Goal: Transaction & Acquisition: Purchase product/service

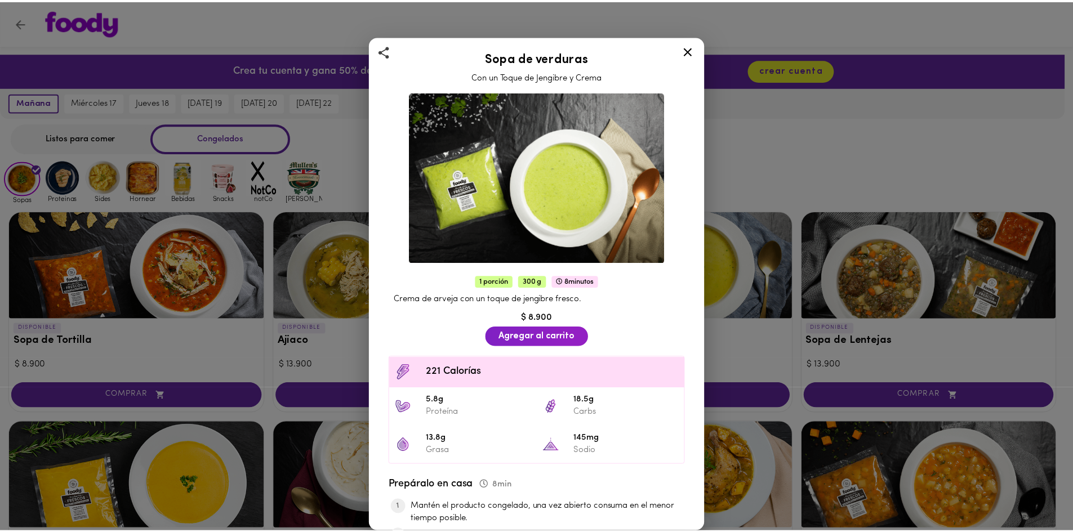
scroll to position [451, 0]
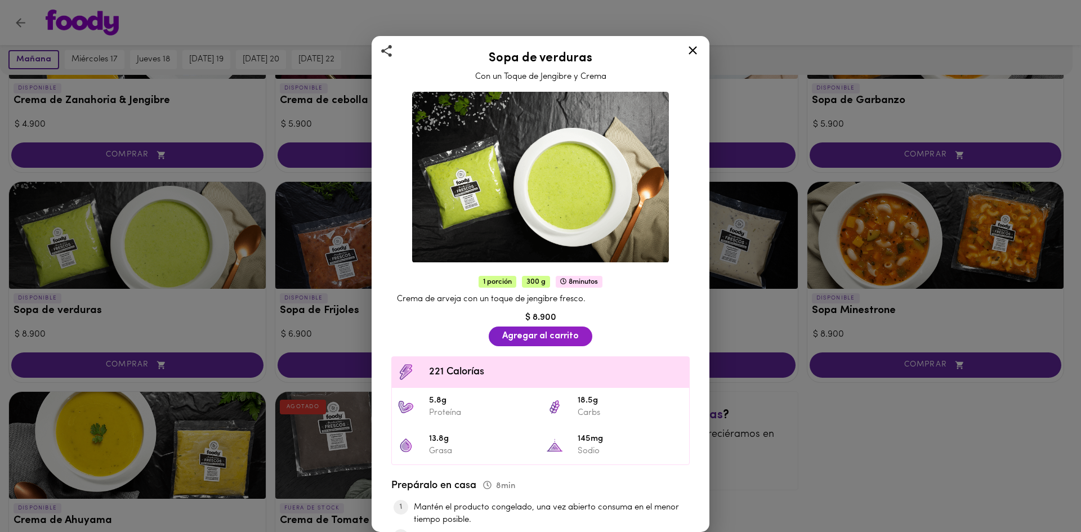
click at [693, 51] on icon at bounding box center [693, 50] width 8 height 8
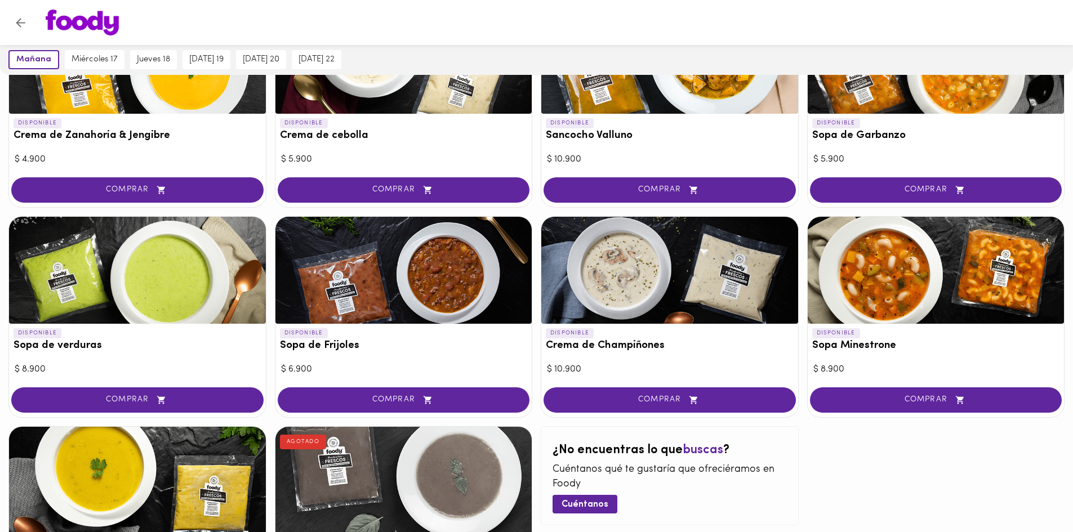
scroll to position [394, 0]
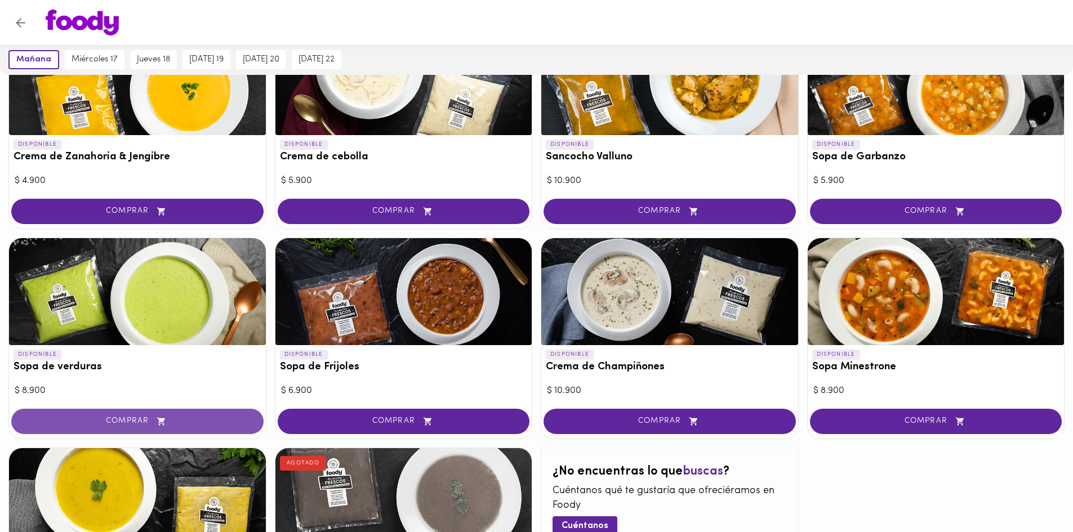
click at [132, 420] on span "COMPRAR" at bounding box center [137, 422] width 224 height 10
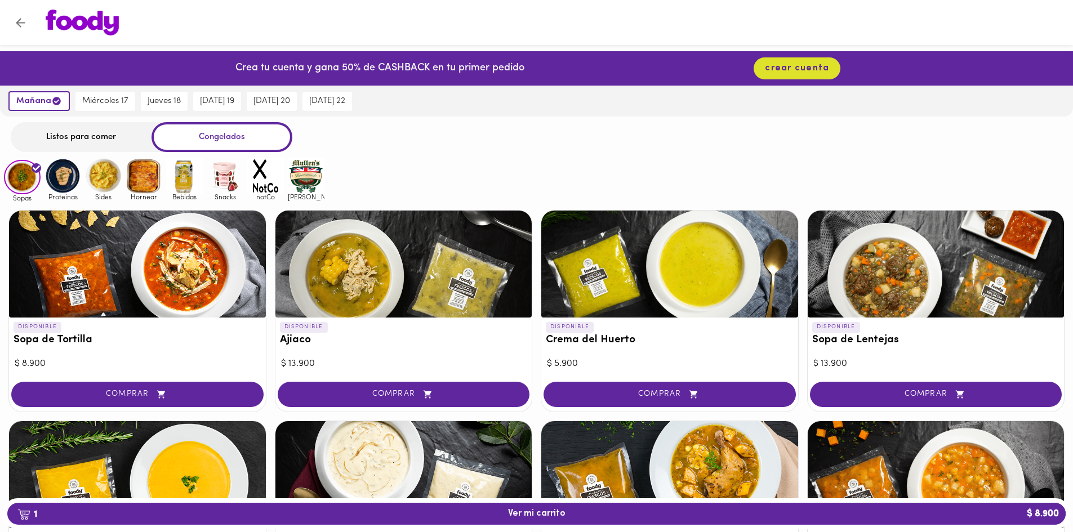
scroll to position [1, 0]
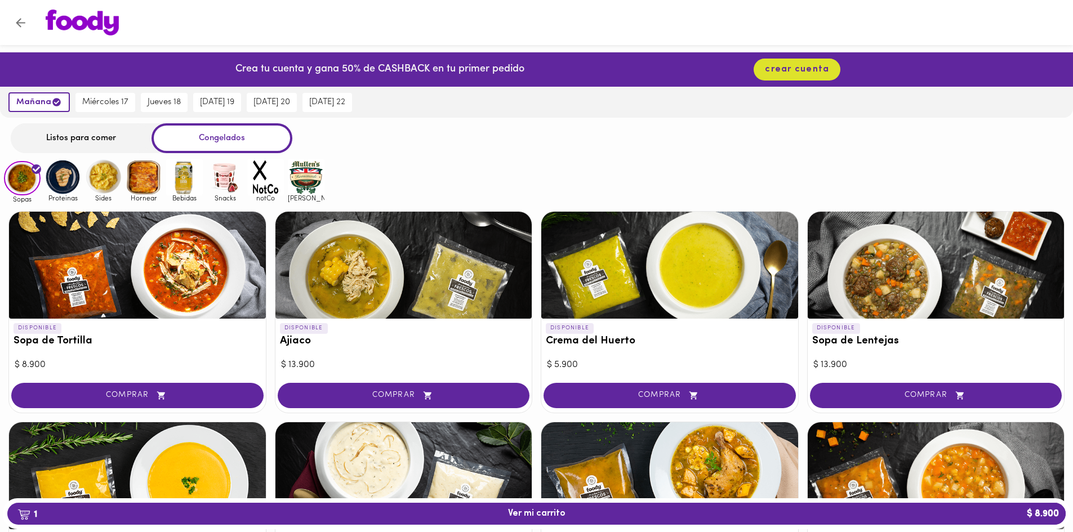
click at [678, 283] on div at bounding box center [669, 265] width 257 height 107
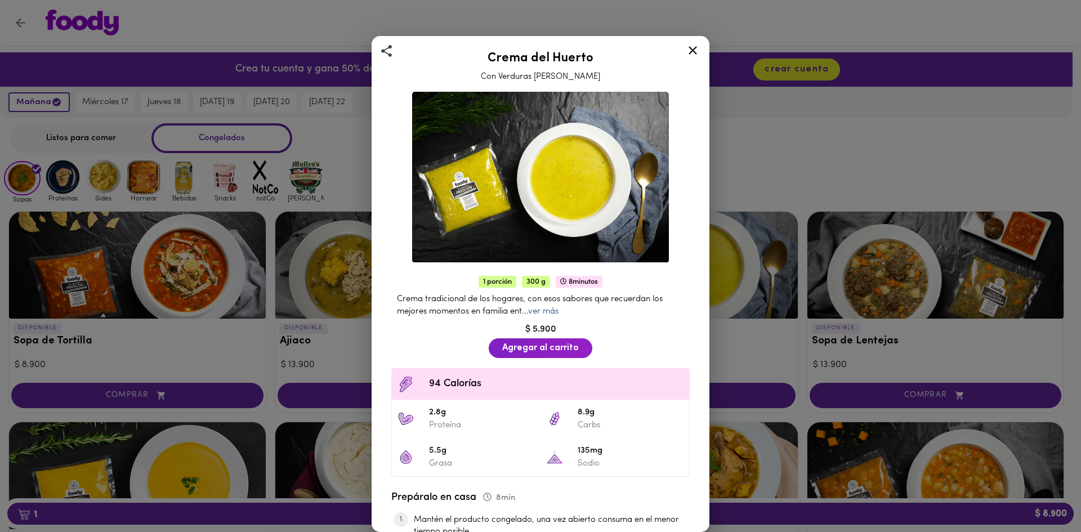
click at [544, 308] on link "ver más" at bounding box center [543, 312] width 30 height 8
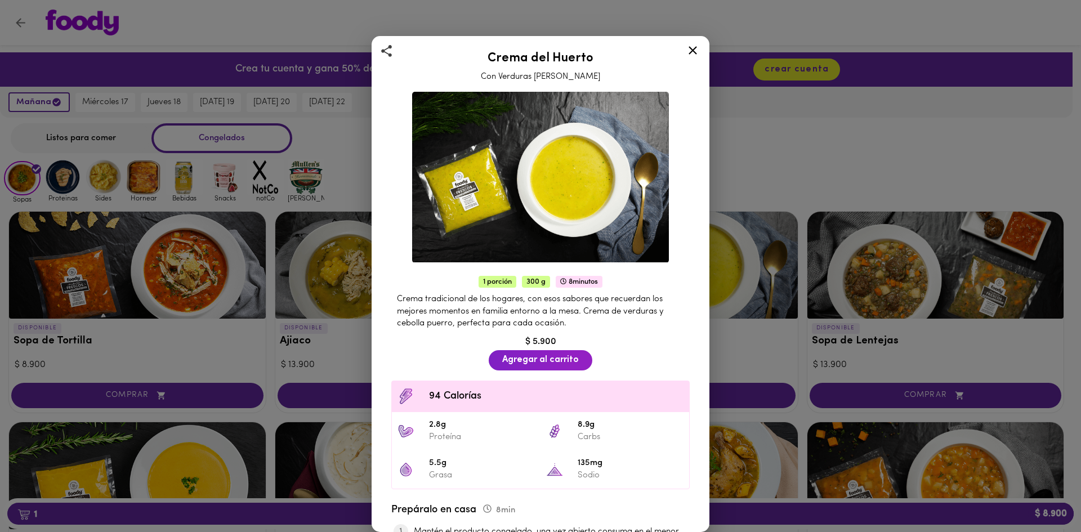
click at [686, 51] on icon at bounding box center [693, 50] width 14 height 14
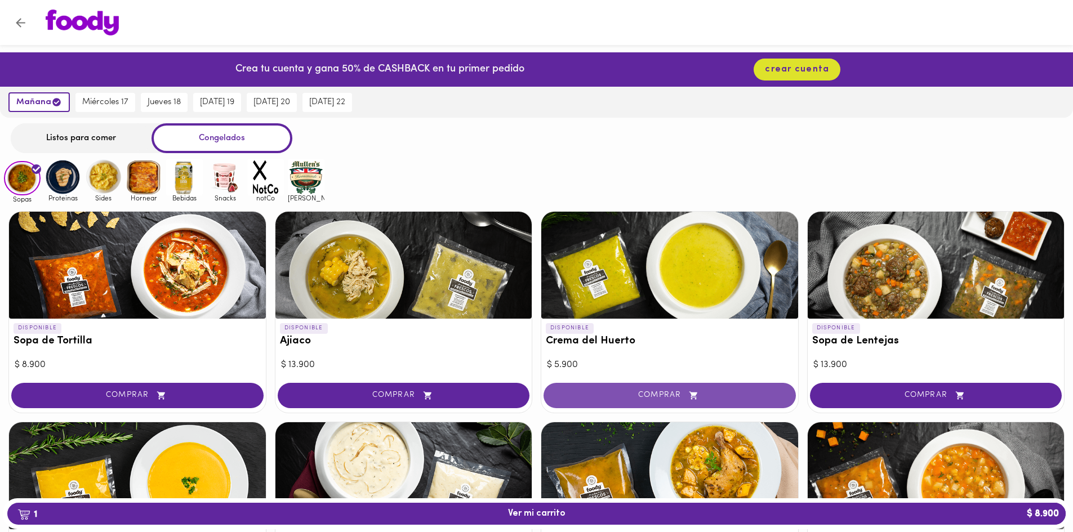
click at [667, 391] on span "COMPRAR" at bounding box center [670, 396] width 224 height 10
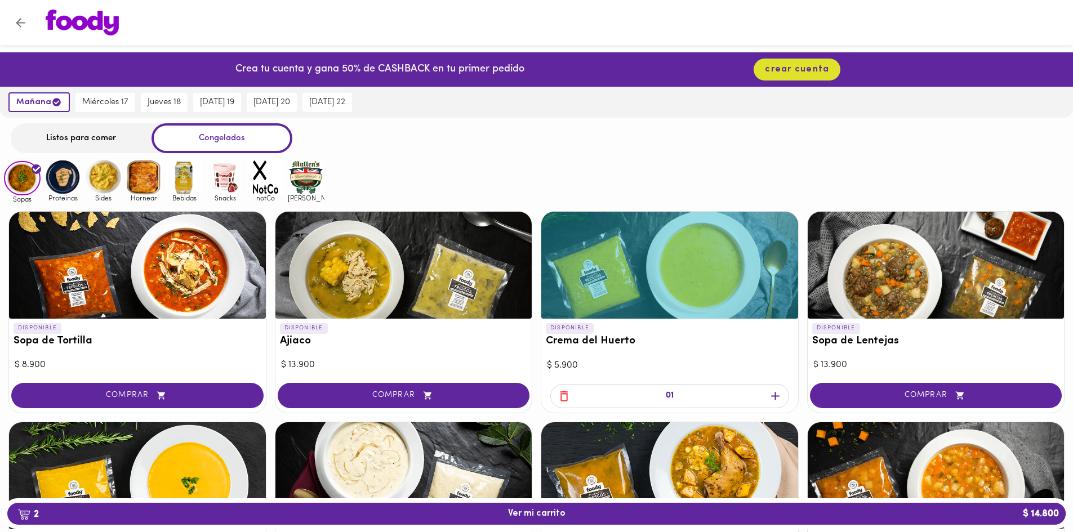
click at [774, 393] on icon "button" at bounding box center [775, 396] width 14 height 14
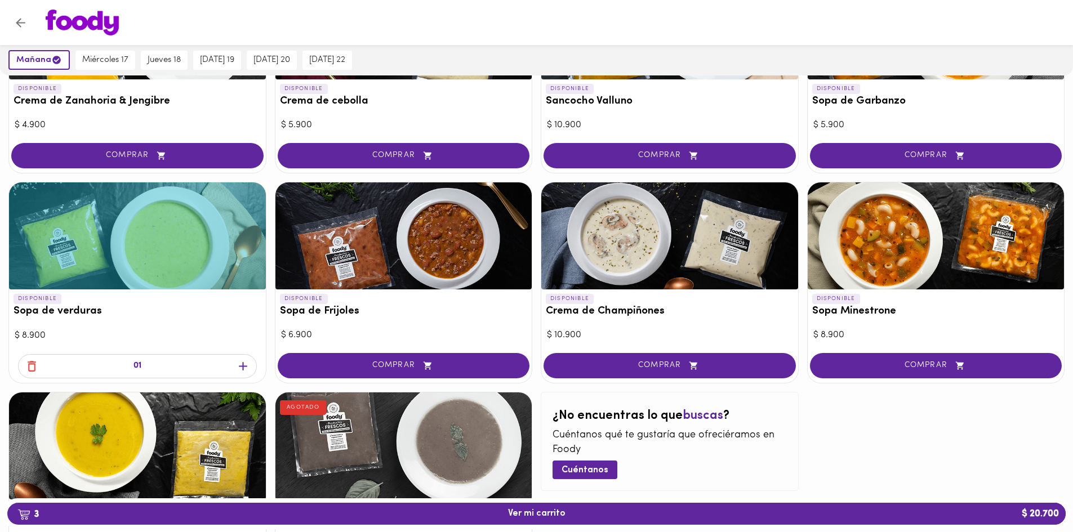
scroll to position [451, 0]
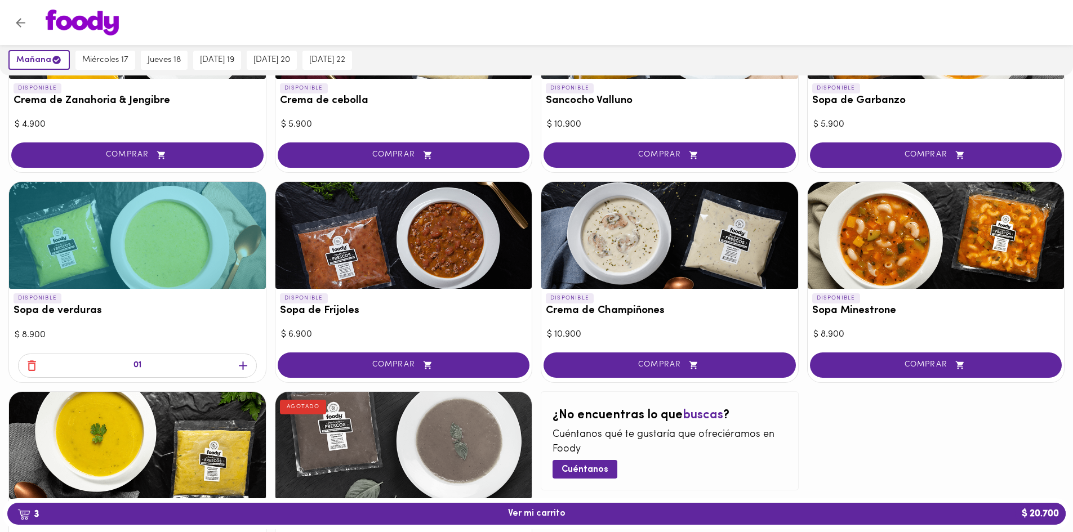
click at [26, 367] on icon "button" at bounding box center [32, 366] width 14 height 14
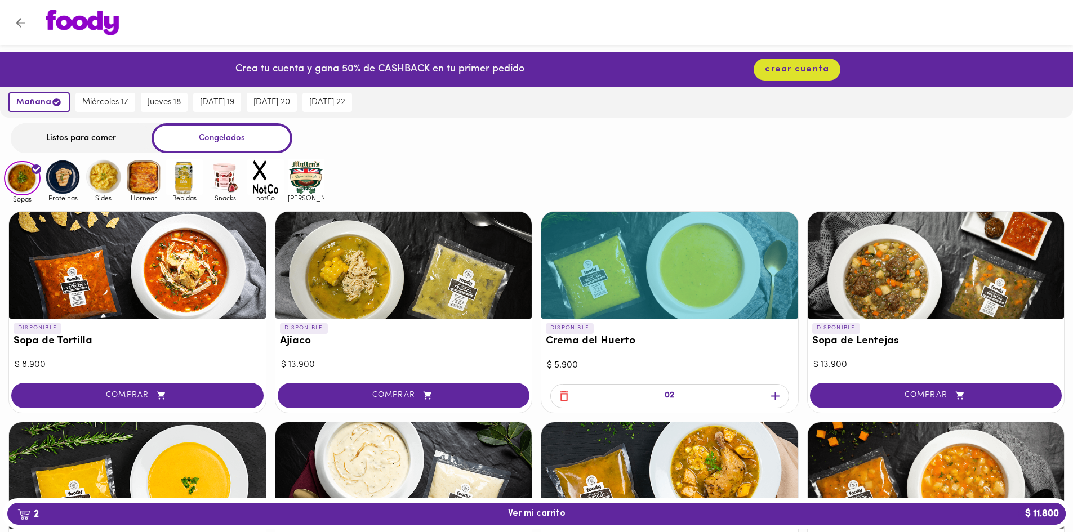
scroll to position [0, 0]
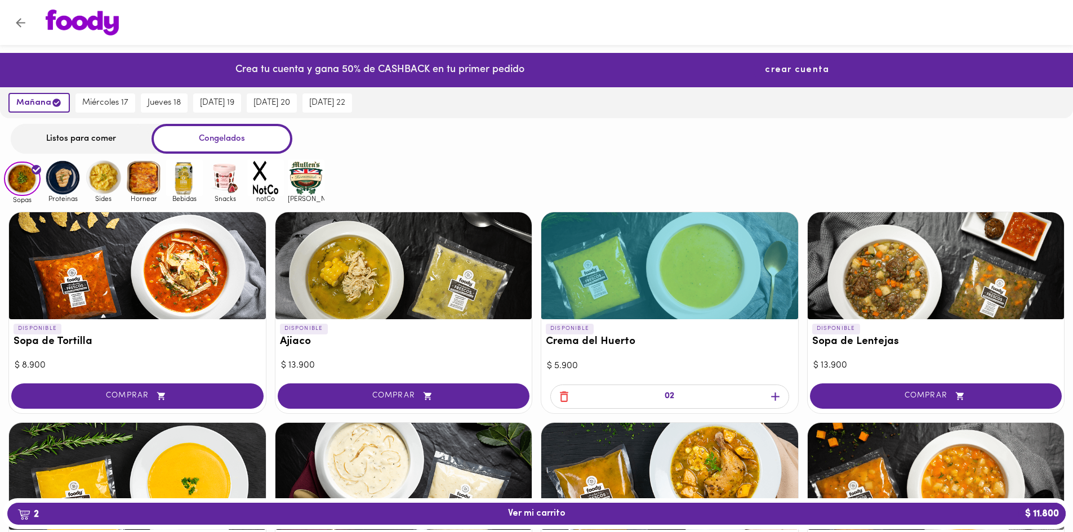
click at [767, 72] on span "crear cuenta" at bounding box center [797, 70] width 64 height 11
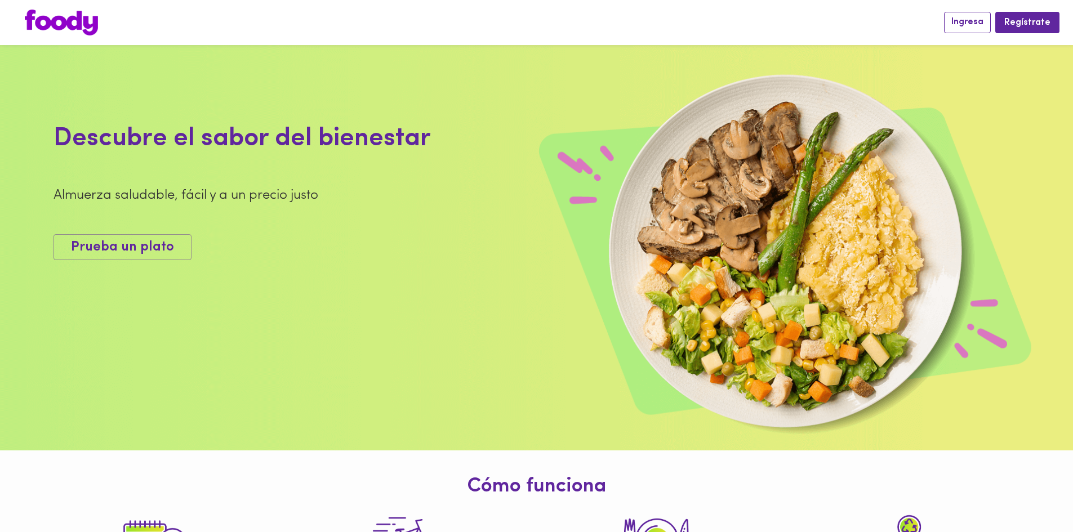
click at [981, 26] on span "Ingresa" at bounding box center [967, 22] width 32 height 11
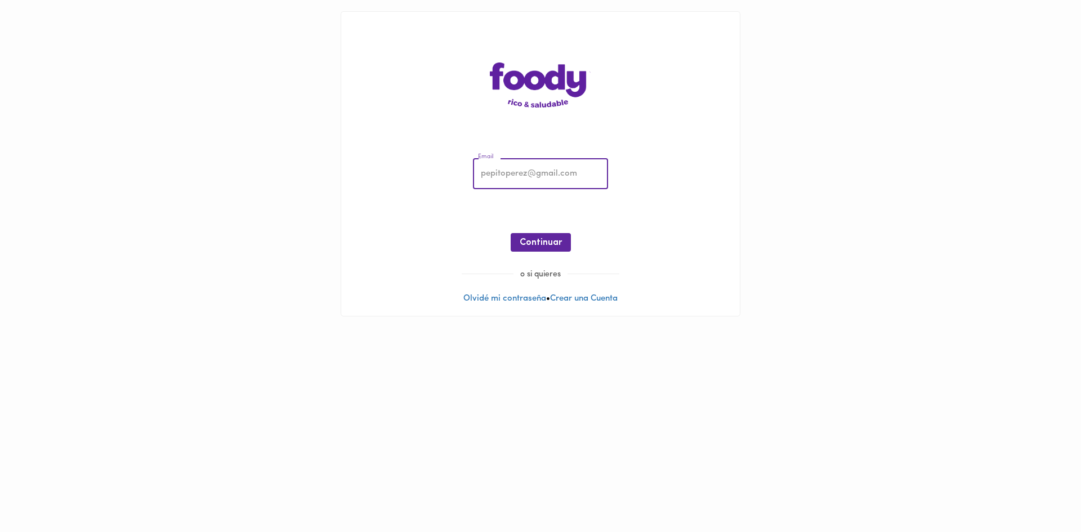
click at [514, 178] on input "email" at bounding box center [540, 174] width 135 height 31
type input "[EMAIL_ADDRESS][DOMAIN_NAME]"
click at [541, 243] on span "Continuar" at bounding box center [541, 243] width 42 height 11
click at [527, 248] on span "Ingresar" at bounding box center [540, 243] width 35 height 11
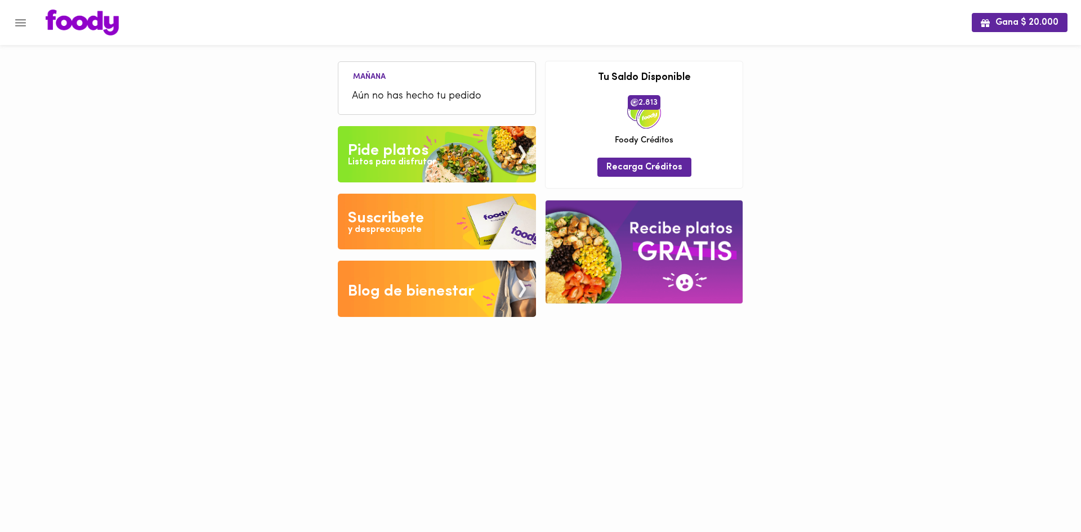
click at [642, 99] on span "2.813" at bounding box center [644, 102] width 33 height 15
click at [395, 153] on div "Pide platos" at bounding box center [388, 151] width 81 height 23
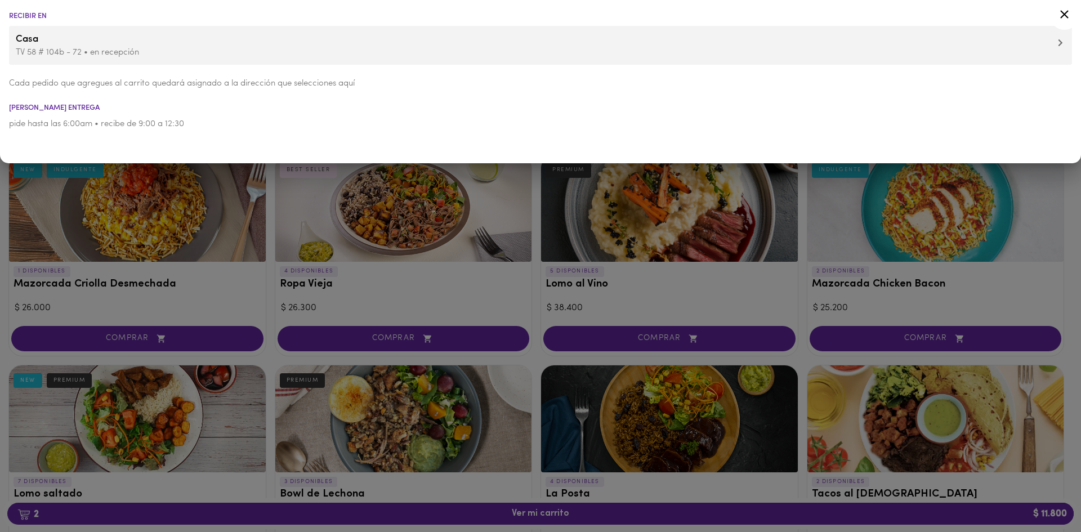
click at [1058, 39] on icon at bounding box center [1060, 43] width 5 height 8
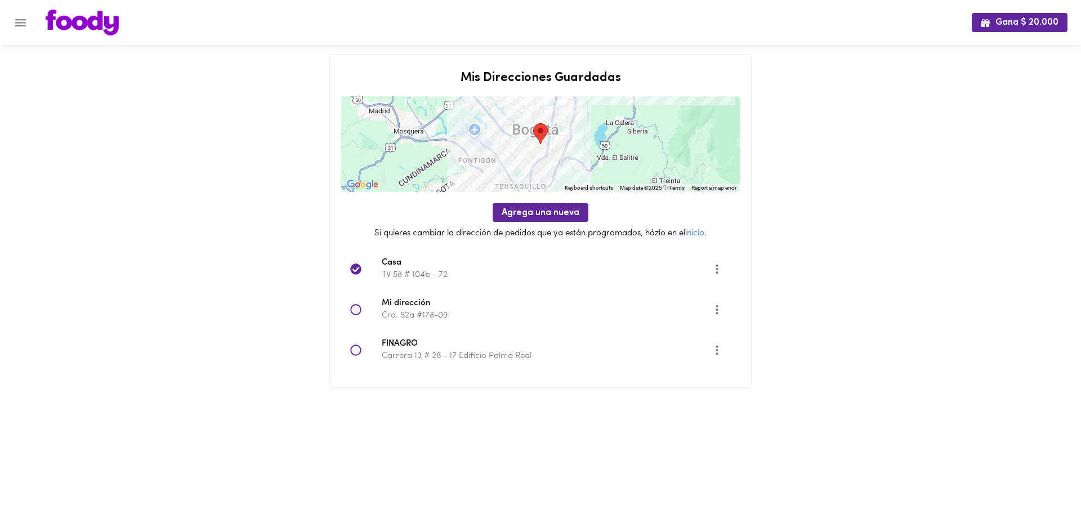
click at [413, 261] on span "Casa" at bounding box center [547, 263] width 331 height 13
click at [717, 273] on icon "Opciones" at bounding box center [717, 269] width 14 height 14
click at [614, 270] on div at bounding box center [540, 266] width 1081 height 532
click at [25, 19] on icon "Menu" at bounding box center [20, 22] width 11 height 7
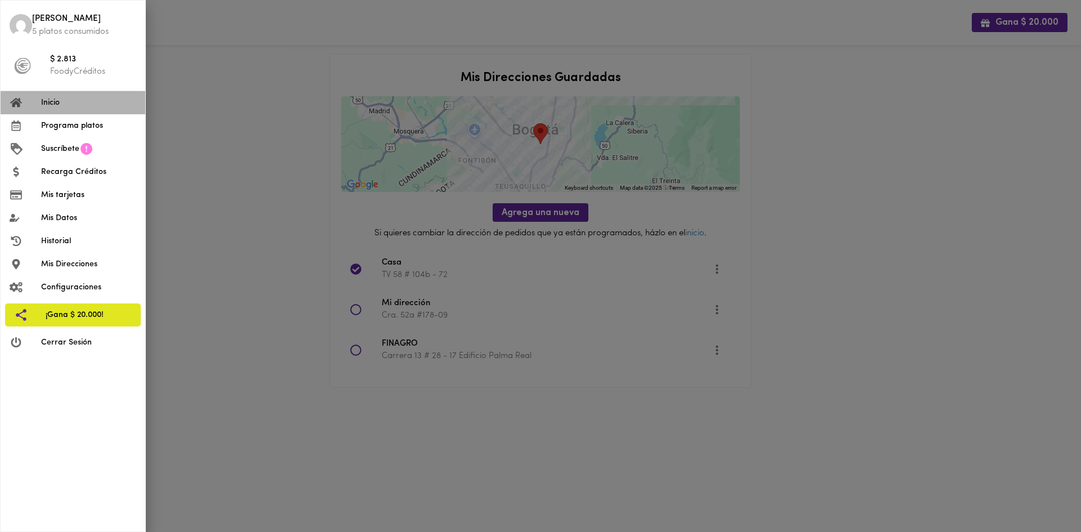
click at [63, 111] on li "Inicio" at bounding box center [73, 102] width 145 height 23
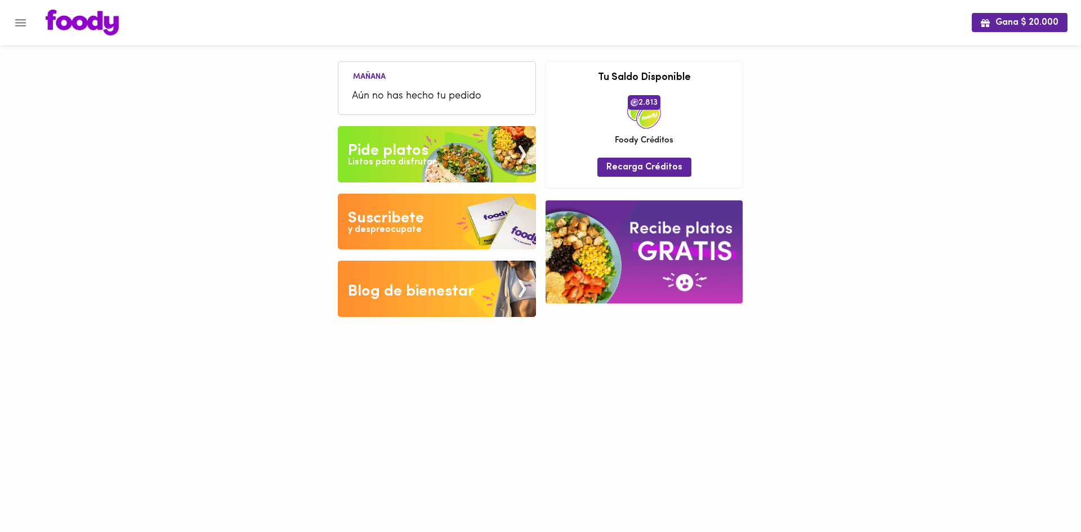
click at [399, 149] on div "Pide platos" at bounding box center [388, 151] width 81 height 23
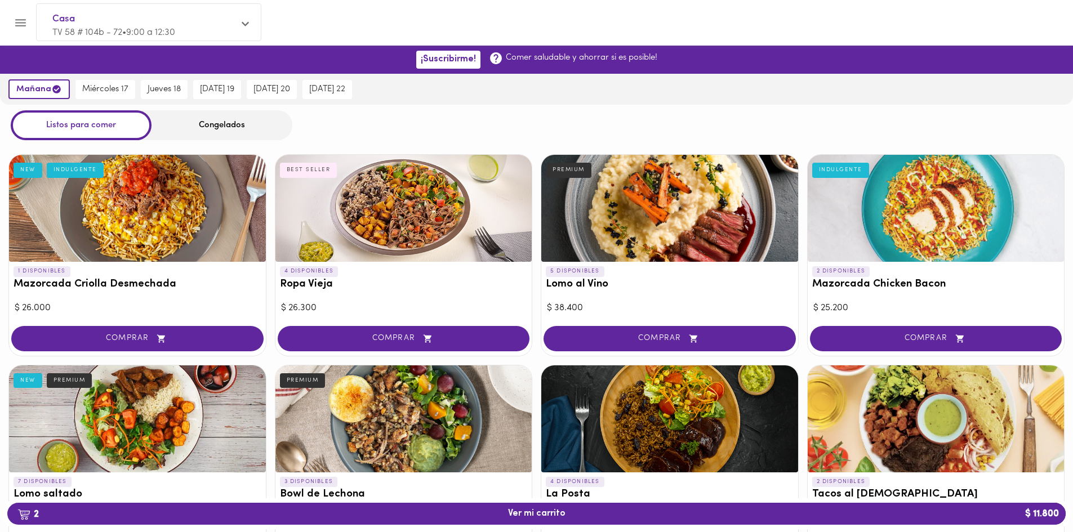
click at [211, 126] on div "Congelados" at bounding box center [222, 125] width 141 height 30
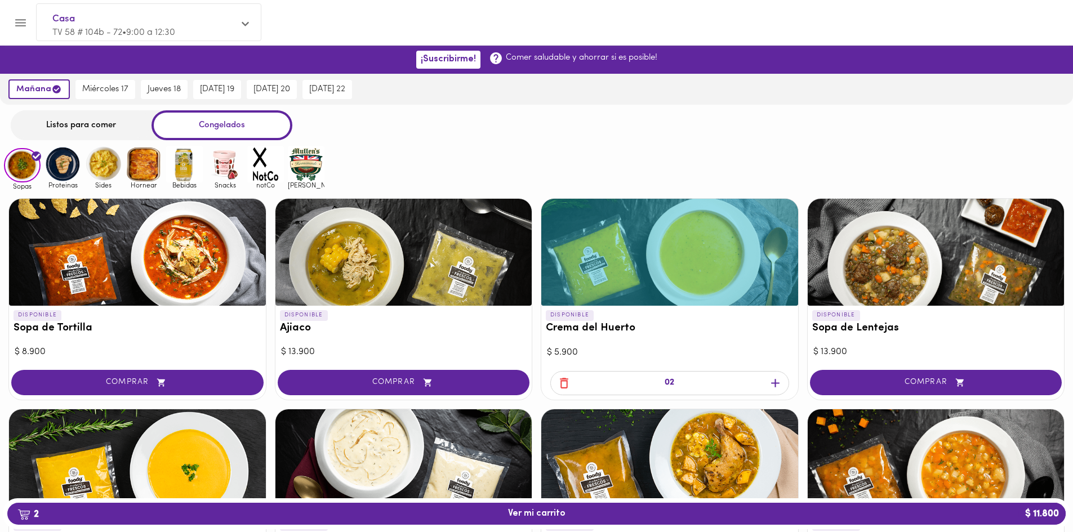
click at [775, 388] on icon "button" at bounding box center [775, 383] width 14 height 14
click at [570, 382] on icon "button" at bounding box center [564, 383] width 14 height 14
click at [58, 168] on img at bounding box center [62, 164] width 37 height 37
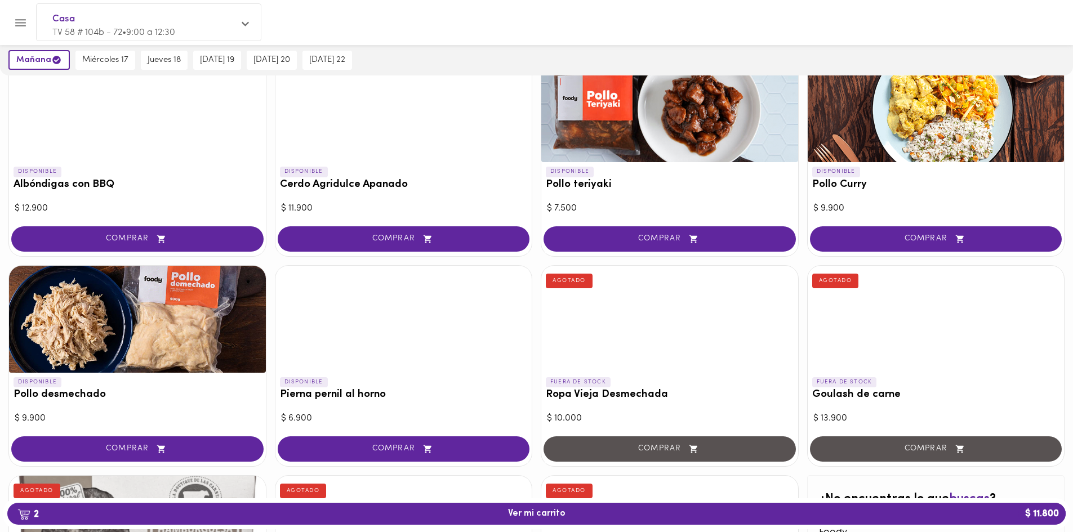
scroll to position [169, 0]
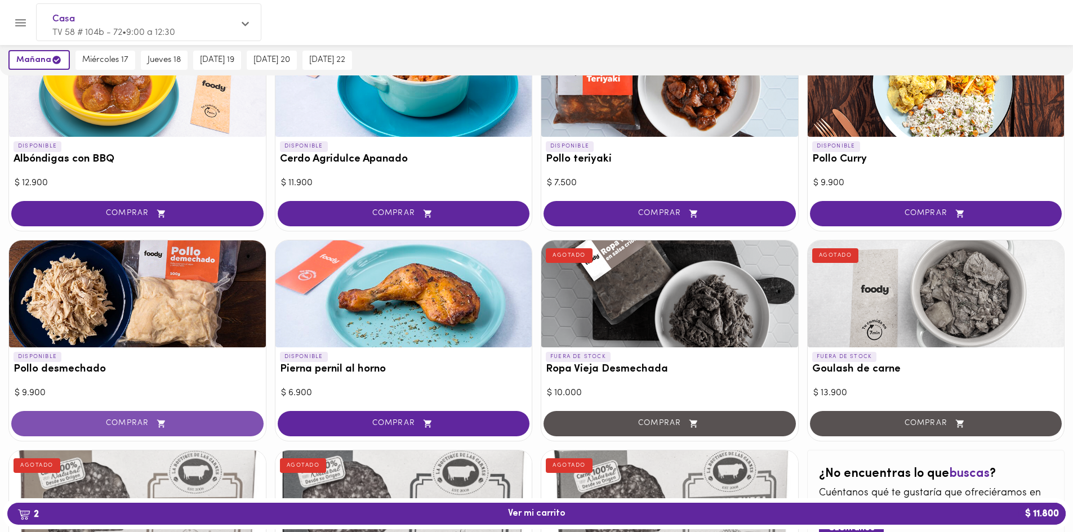
click at [168, 414] on button "COMPRAR" at bounding box center [137, 423] width 252 height 25
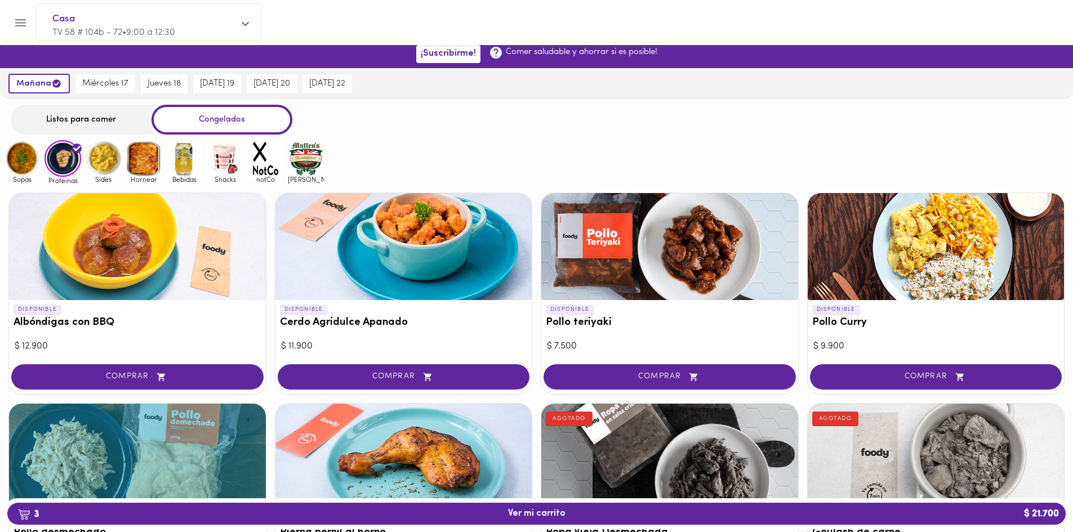
scroll to position [0, 0]
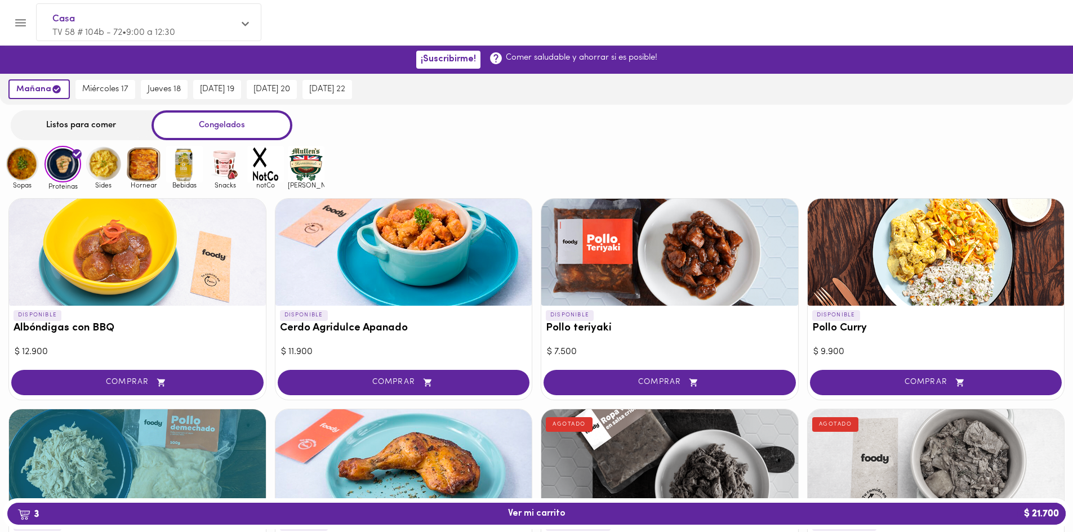
click at [99, 169] on img at bounding box center [103, 164] width 37 height 37
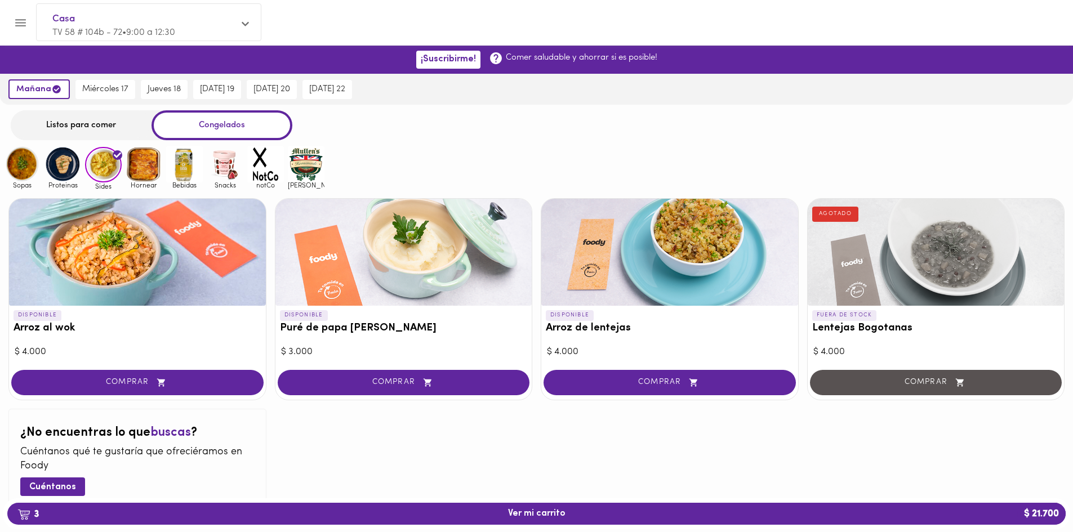
click at [144, 161] on img at bounding box center [144, 164] width 37 height 37
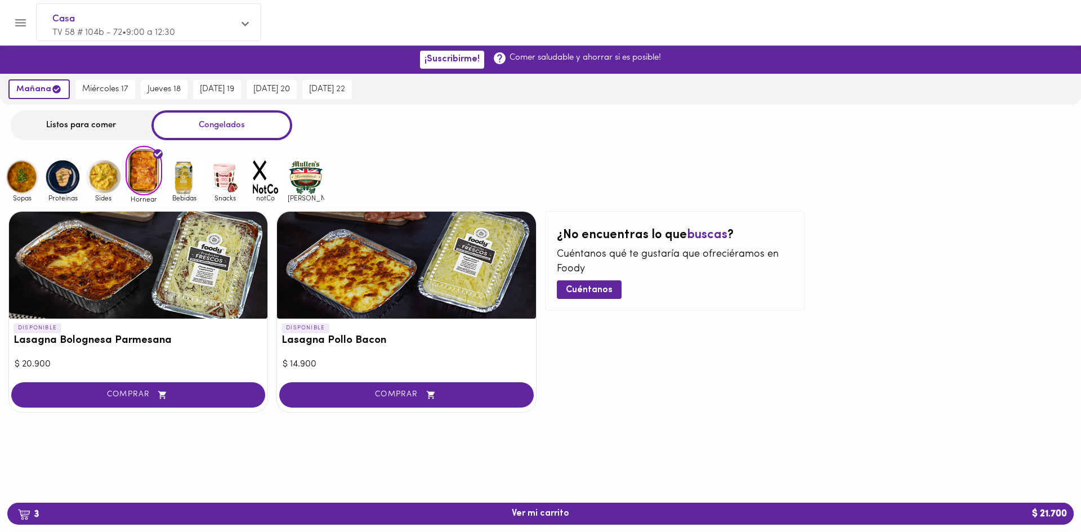
click at [179, 170] on img at bounding box center [184, 177] width 37 height 37
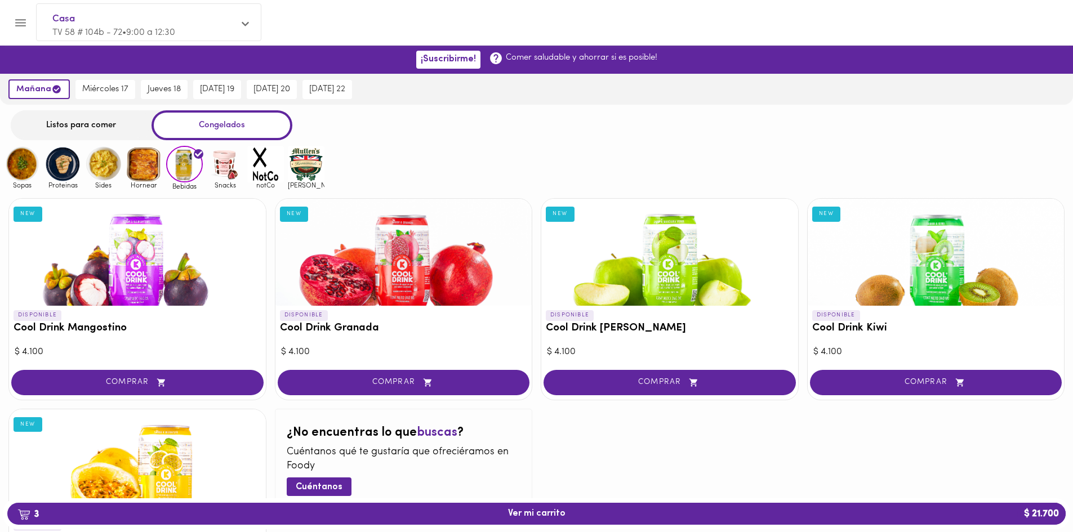
click at [213, 161] on img at bounding box center [225, 164] width 37 height 37
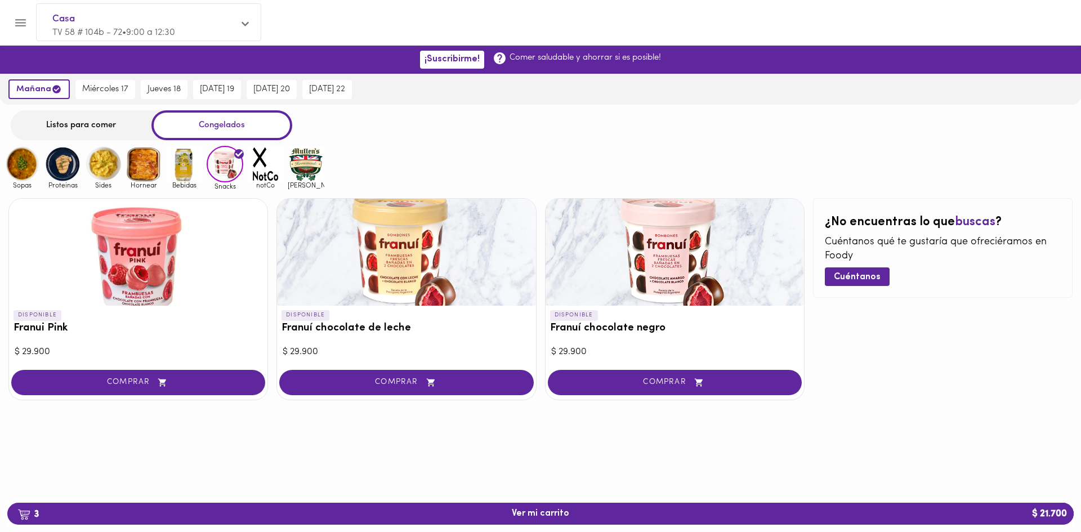
click at [267, 164] on img at bounding box center [265, 164] width 37 height 37
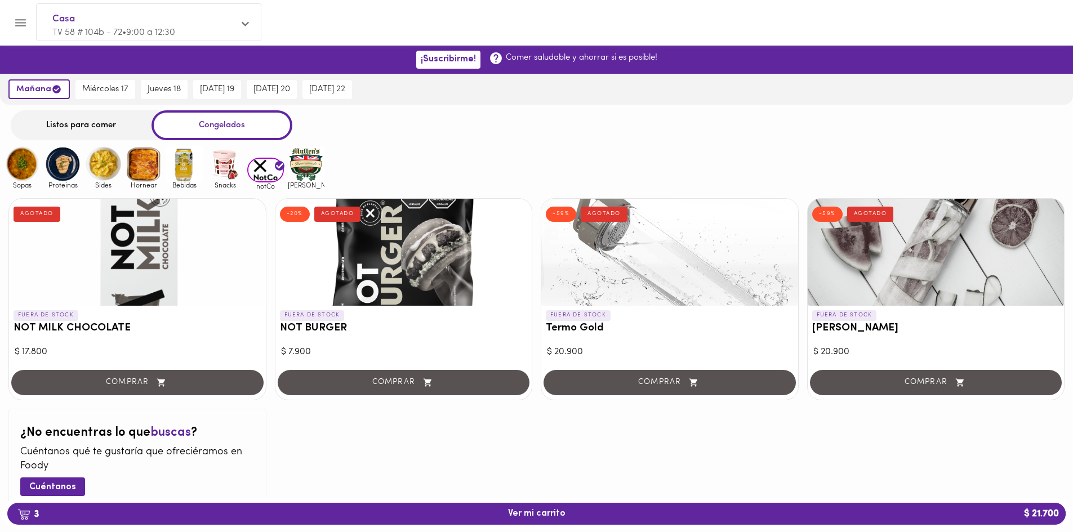
click at [310, 158] on img at bounding box center [306, 164] width 37 height 37
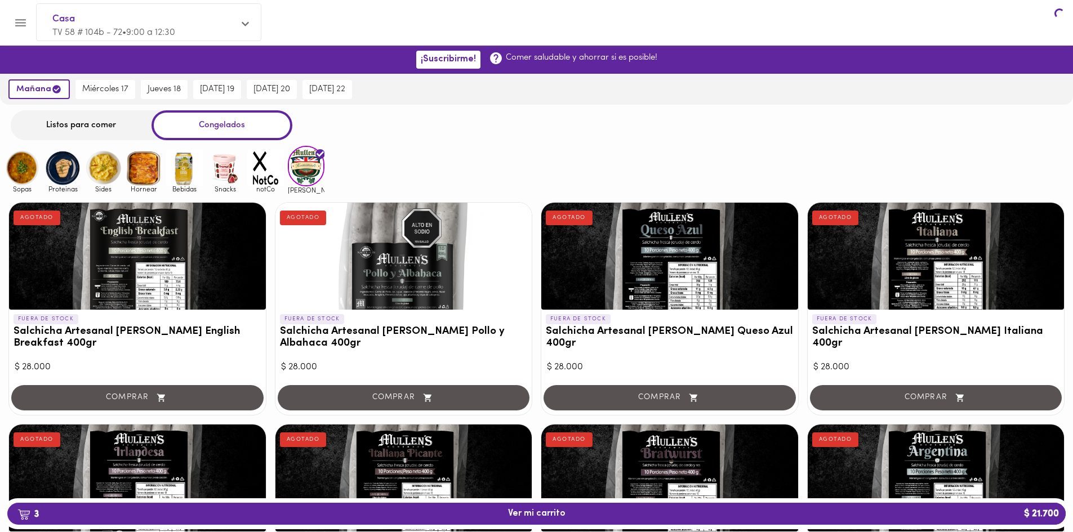
click at [300, 175] on img at bounding box center [306, 166] width 37 height 40
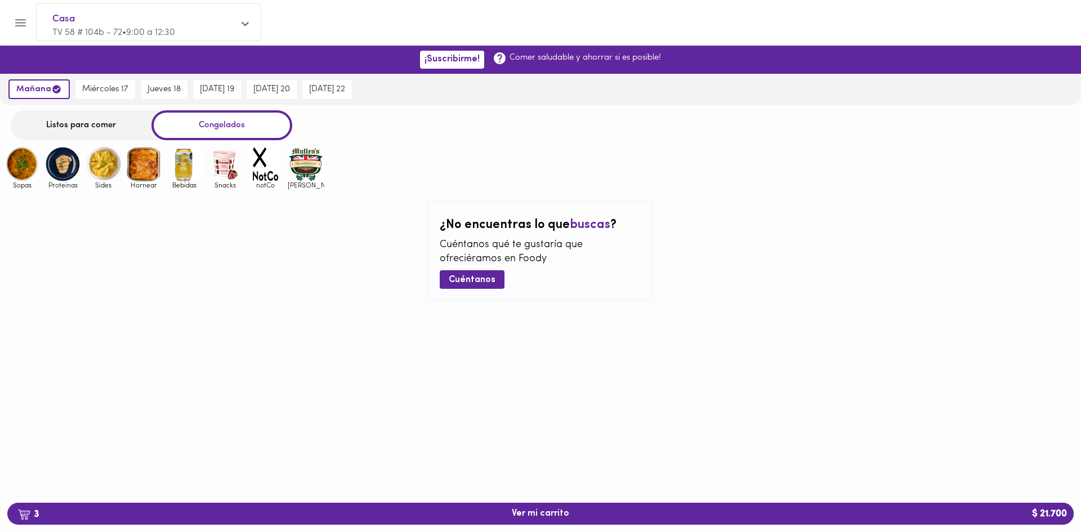
click at [301, 159] on img at bounding box center [306, 164] width 37 height 37
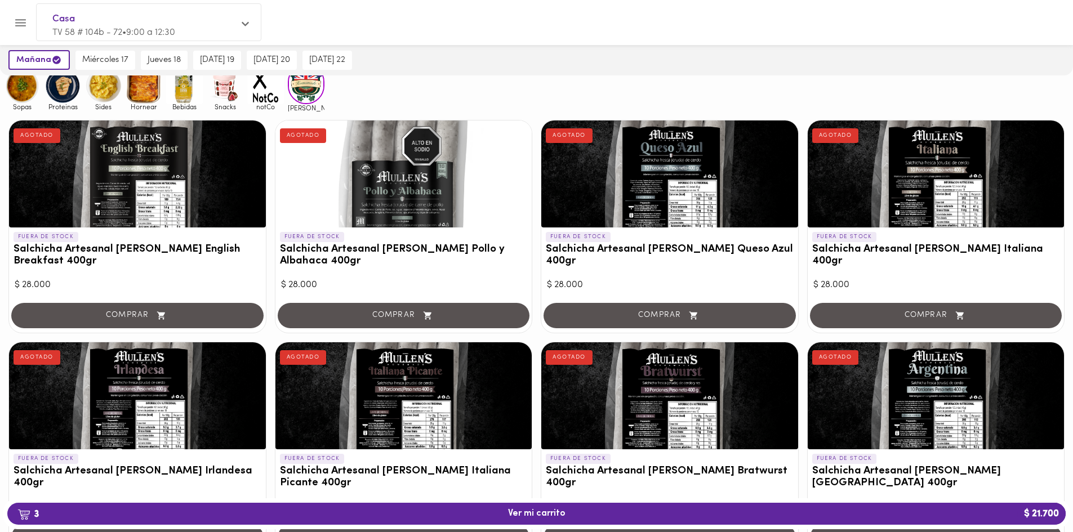
scroll to position [56, 0]
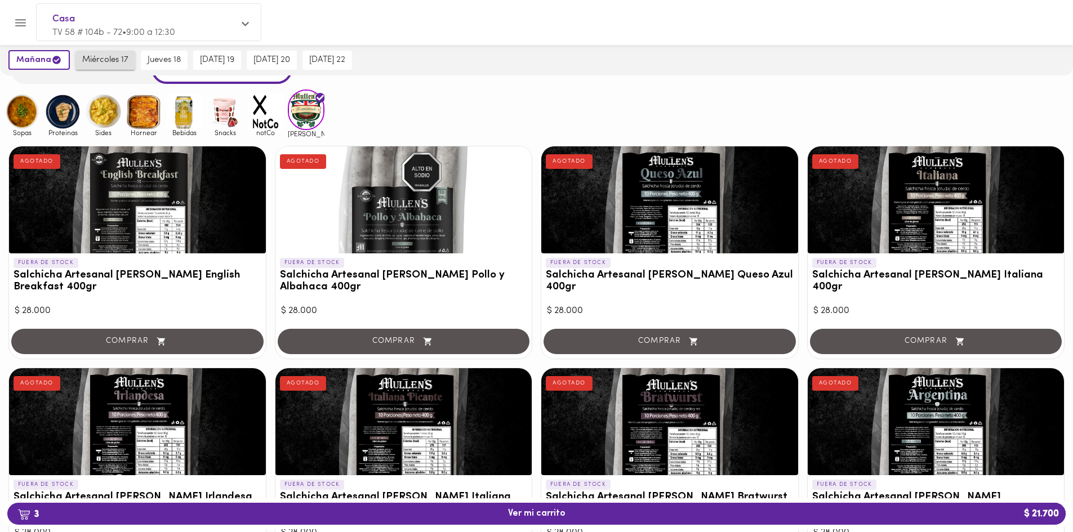
click at [115, 63] on span "miércoles 17" at bounding box center [105, 60] width 46 height 10
click at [156, 57] on span "jueves 18" at bounding box center [164, 60] width 33 height 10
click at [204, 57] on span "[DATE] 19" at bounding box center [217, 60] width 34 height 10
click at [46, 56] on span "mañana" at bounding box center [36, 60] width 43 height 11
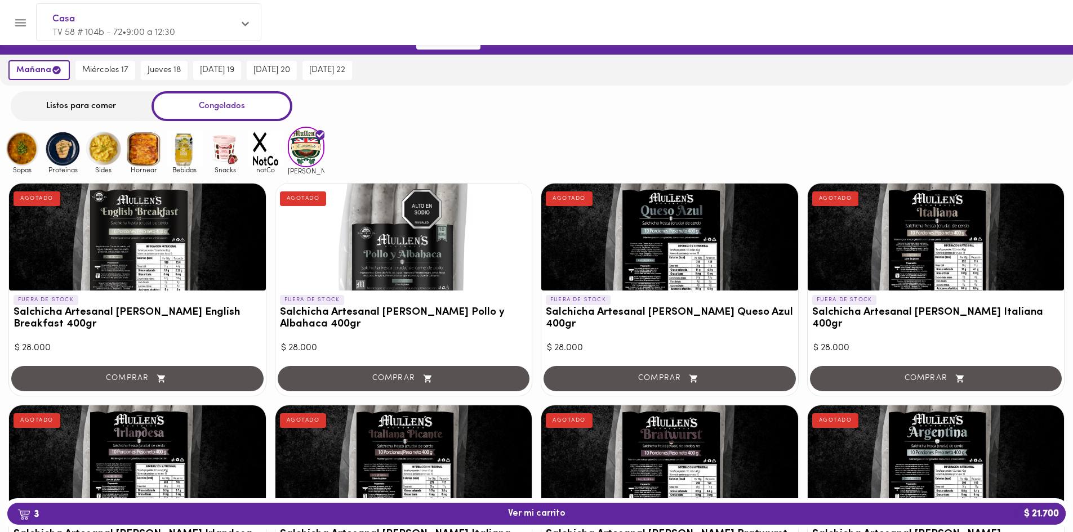
scroll to position [0, 0]
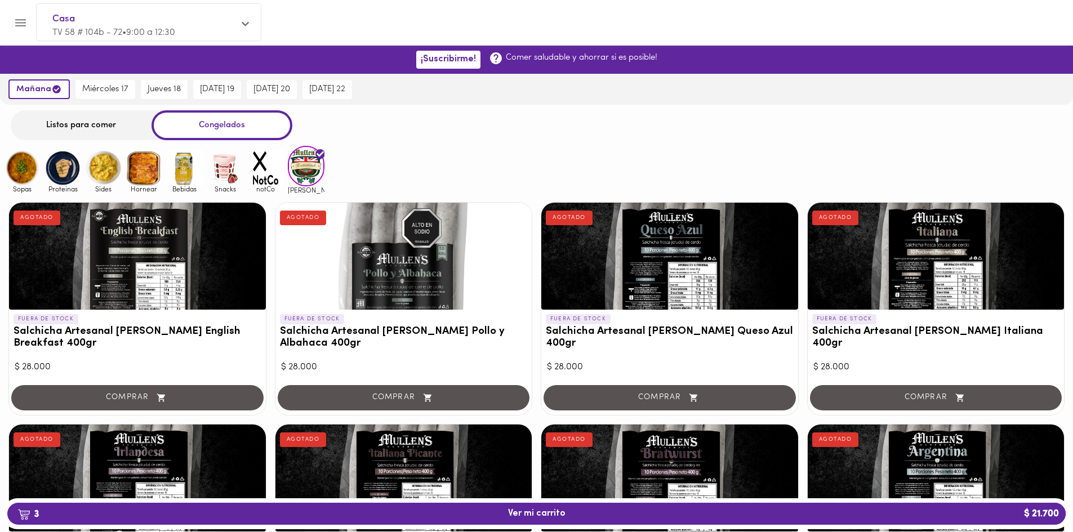
click at [69, 121] on div "Listos para comer" at bounding box center [81, 125] width 141 height 30
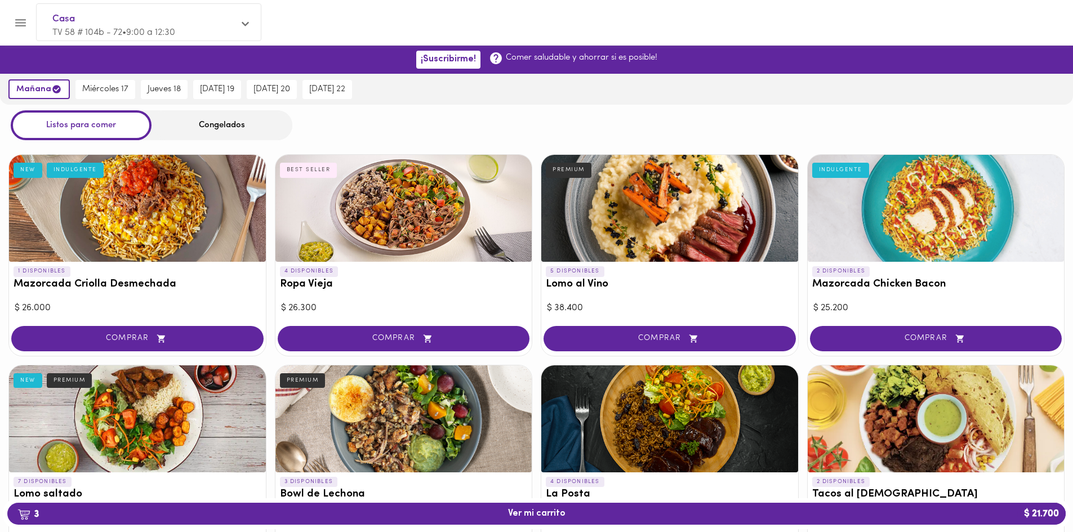
click at [230, 127] on div "Congelados" at bounding box center [222, 125] width 141 height 30
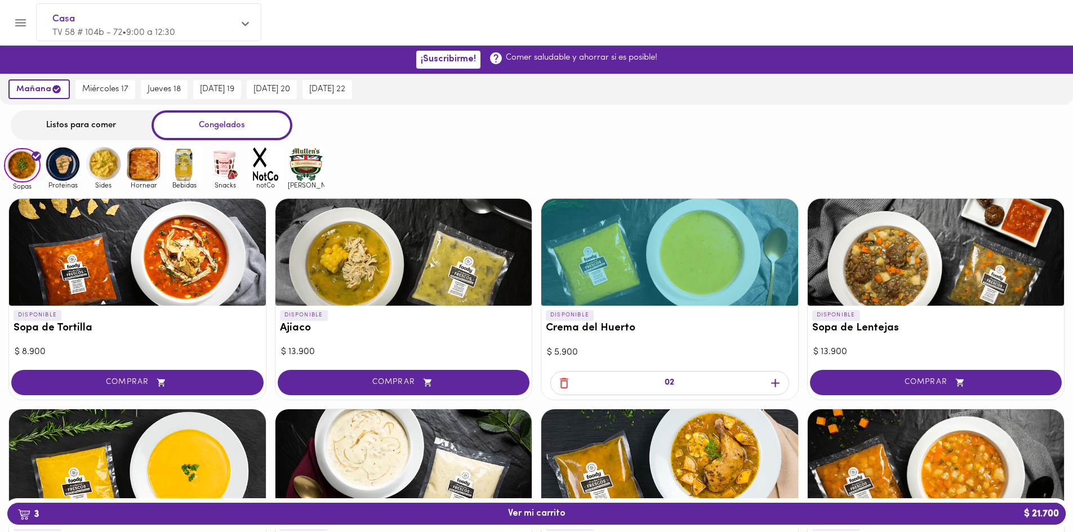
click at [310, 158] on img at bounding box center [306, 164] width 37 height 37
